Goal: Information Seeking & Learning: Learn about a topic

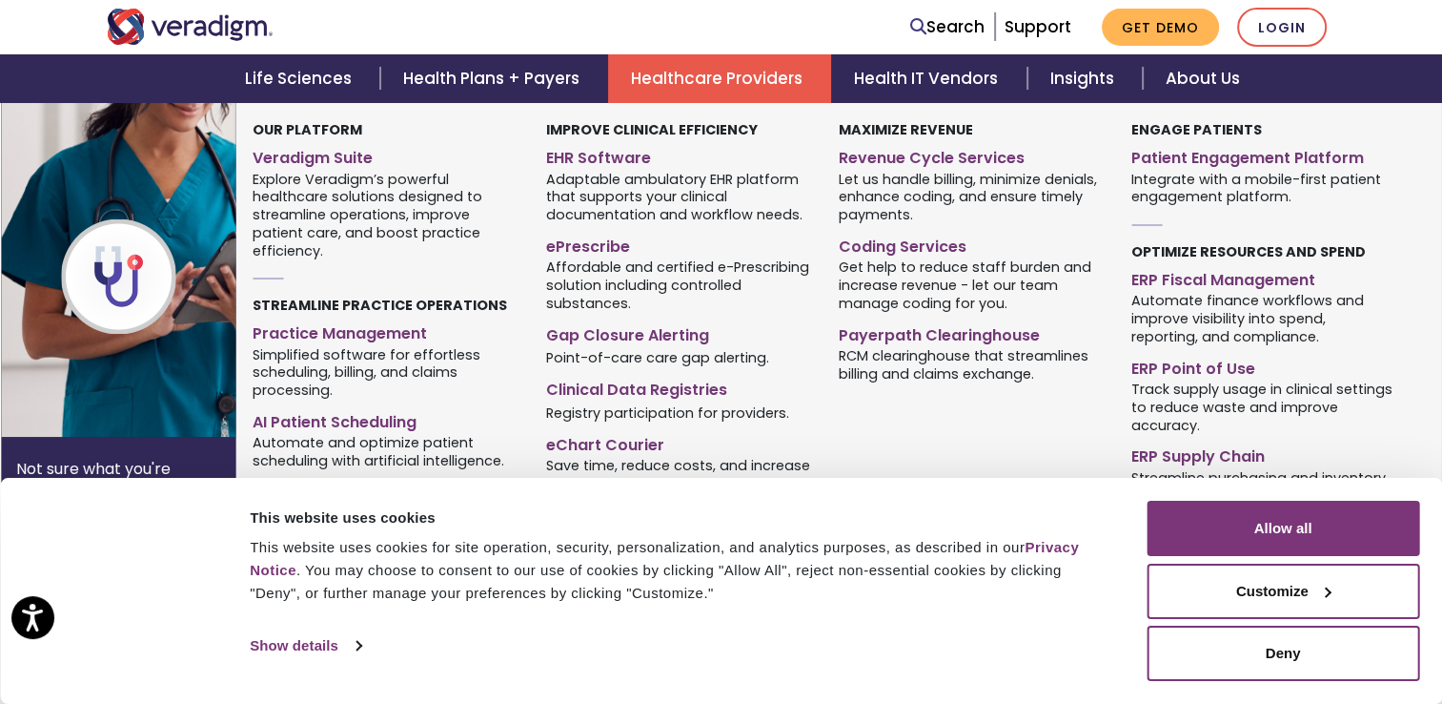
scroll to position [572, 0]
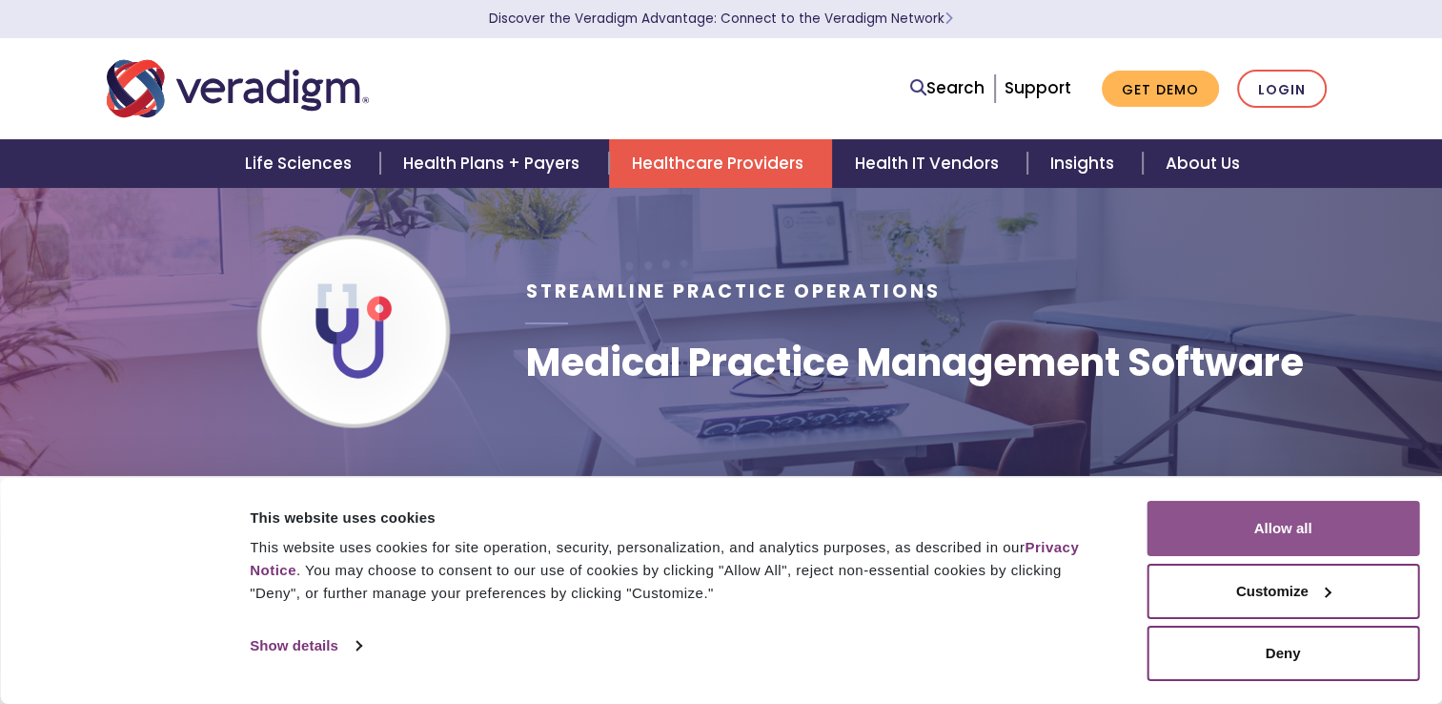
click at [1274, 535] on button "Allow all" at bounding box center [1283, 528] width 273 height 55
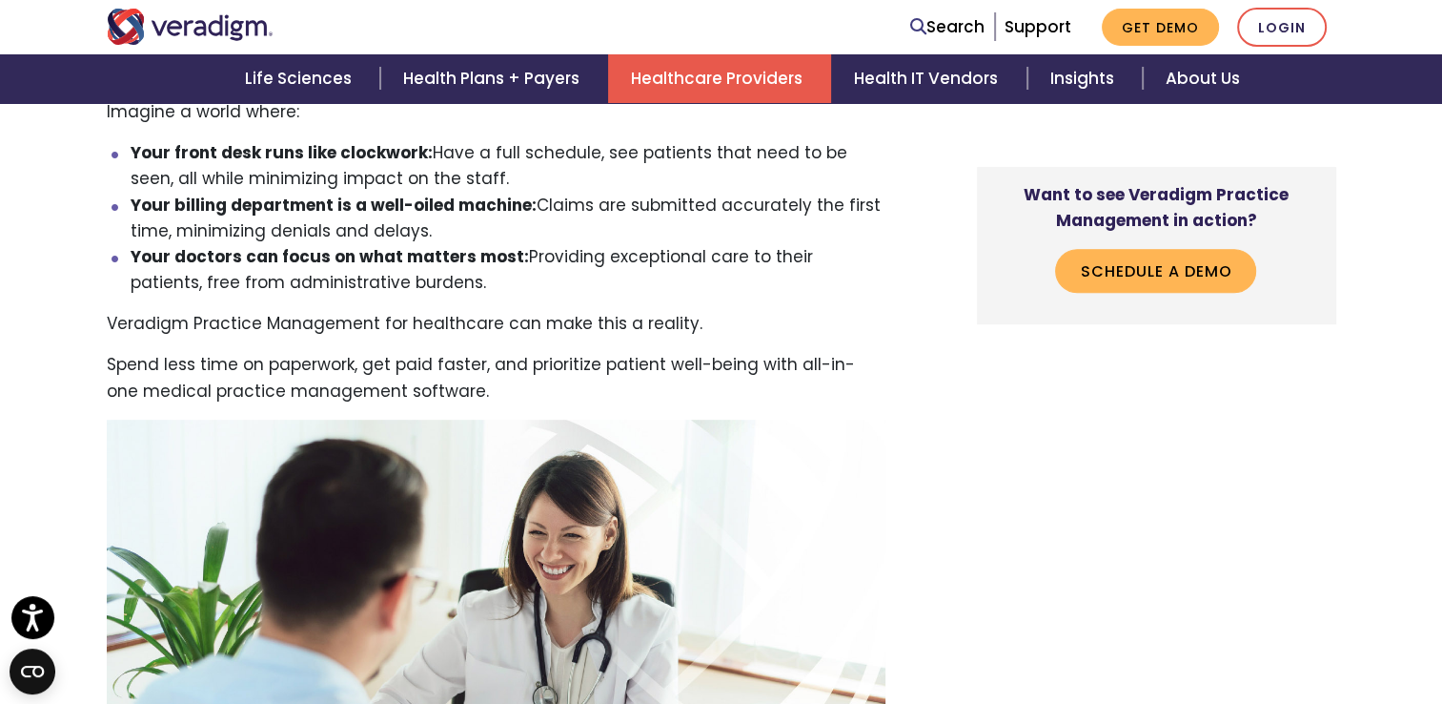
scroll to position [667, 0]
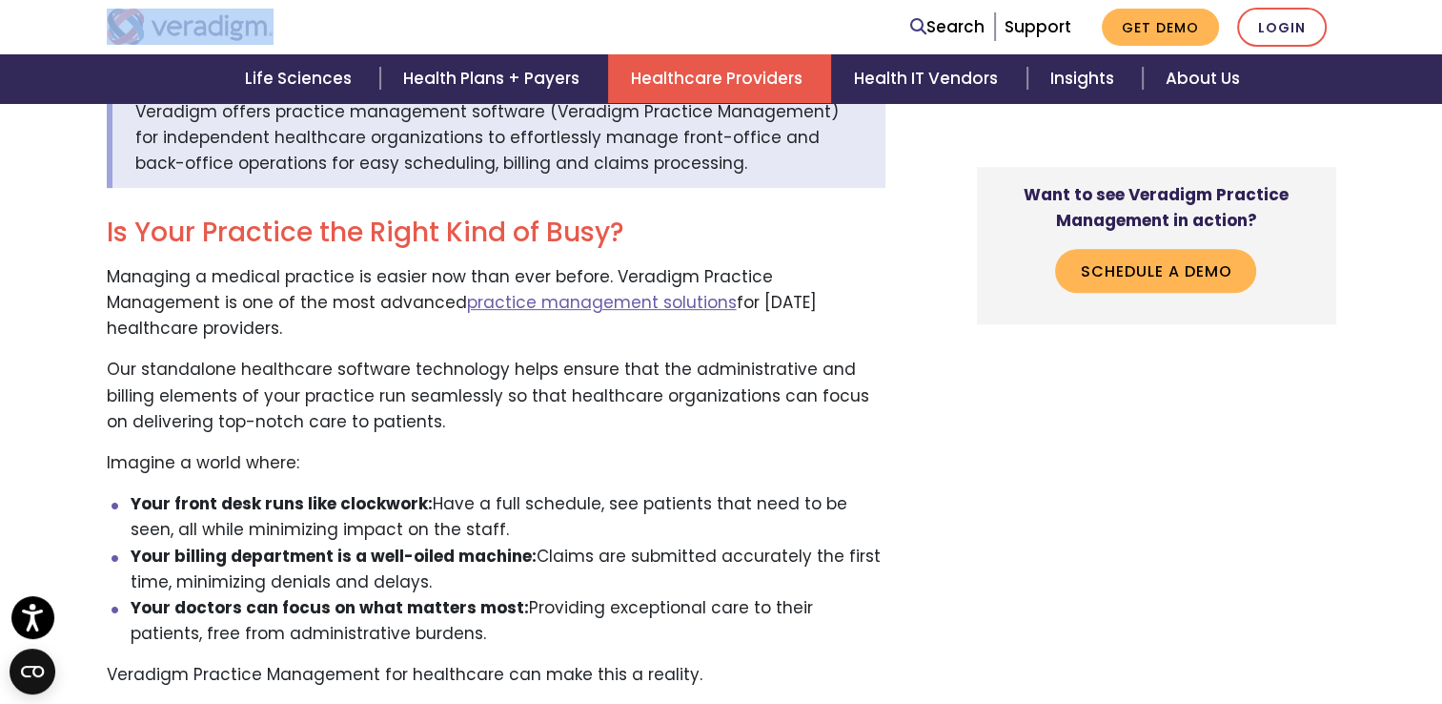
drag, startPoint x: 296, startPoint y: 27, endPoint x: 172, endPoint y: 32, distance: 124.1
click at [172, 32] on div at bounding box center [354, 27] width 524 height 36
drag, startPoint x: 172, startPoint y: 32, endPoint x: 144, endPoint y: 32, distance: 27.6
drag, startPoint x: 144, startPoint y: 32, endPoint x: 697, endPoint y: 235, distance: 588.7
click at [697, 235] on h2 "Is Your Practice the Right Kind of Busy?" at bounding box center [496, 232] width 779 height 32
